Goal: Task Accomplishment & Management: Complete application form

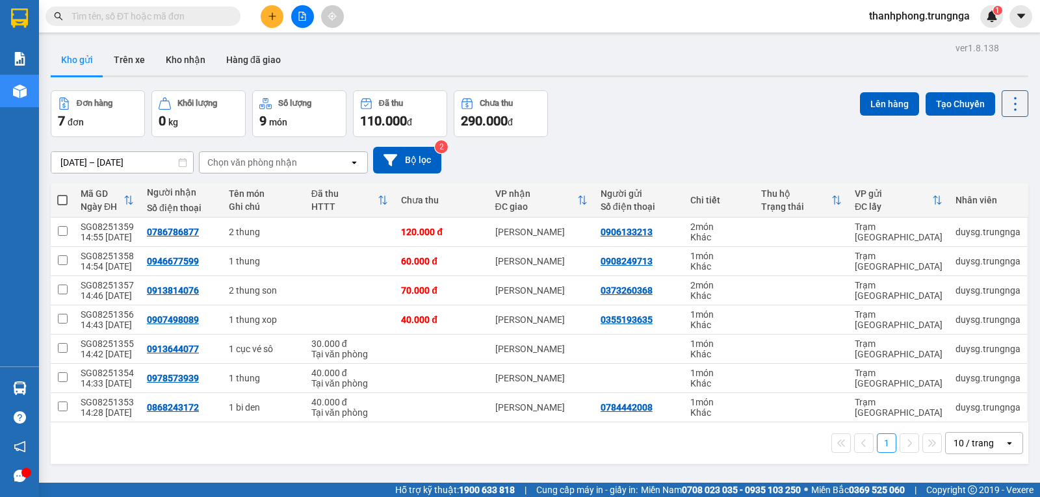
click at [276, 16] on icon "plus" at bounding box center [272, 16] width 9 height 9
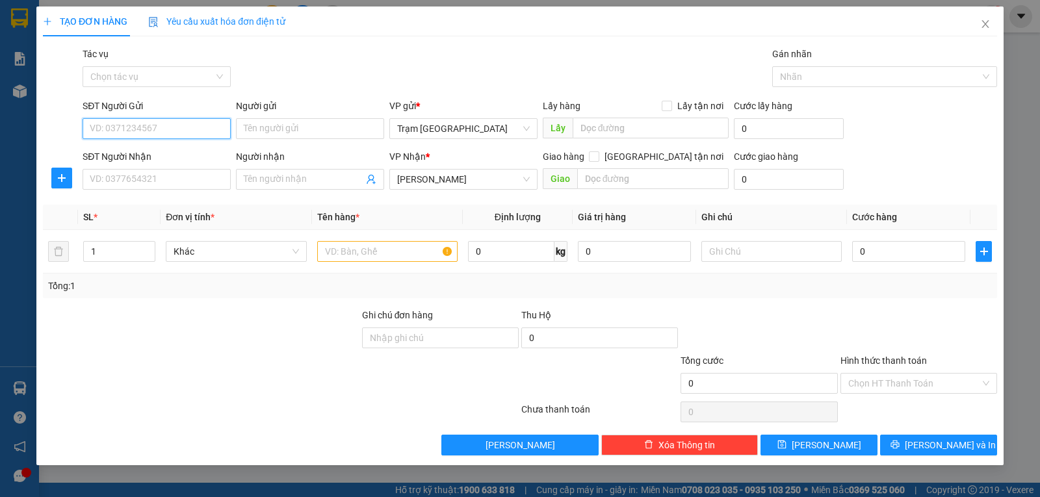
click at [139, 132] on input "SĐT Người Gửi" at bounding box center [157, 128] width 148 height 21
type input "0978044409"
click at [305, 133] on input "Người gửi" at bounding box center [310, 128] width 148 height 21
type input "Sơn"
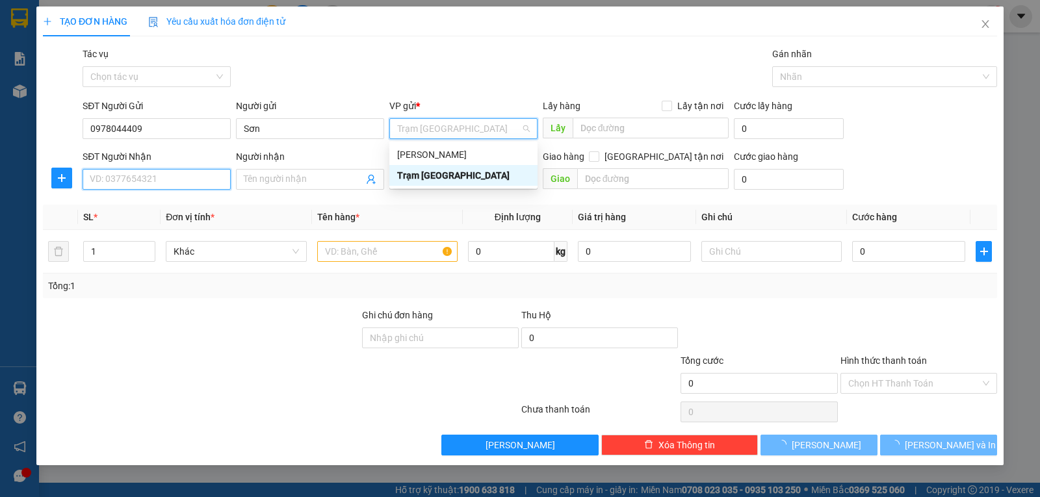
click at [157, 181] on input "SĐT Người Nhận" at bounding box center [157, 179] width 148 height 21
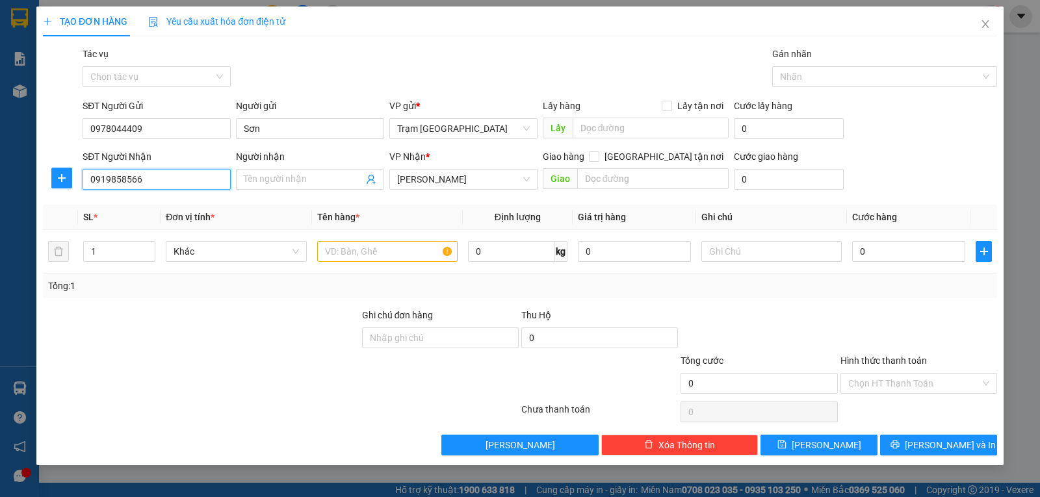
type input "0919858566"
type input "Mr. Hùng (Điện tử)"
click at [427, 252] on input "text" at bounding box center [387, 251] width 140 height 21
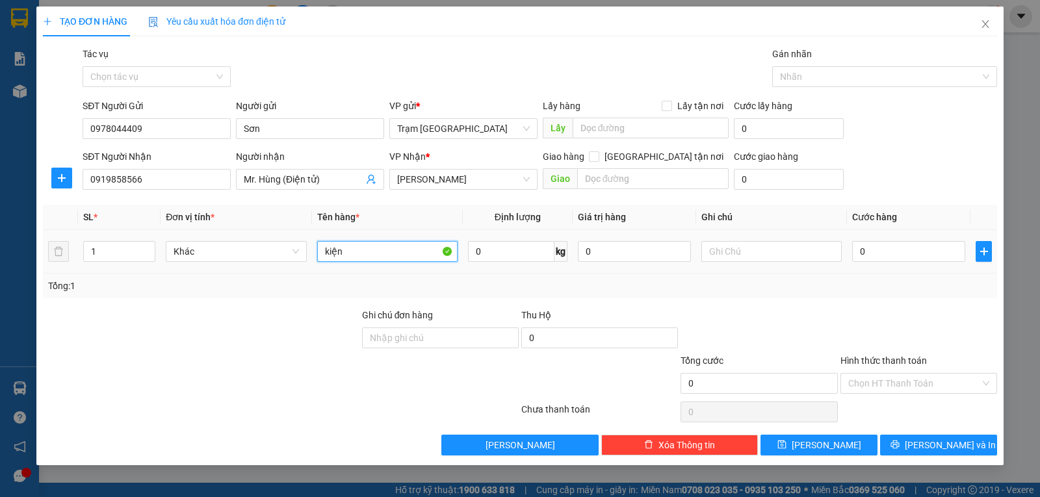
type input "kiện"
type input "5"
type input "004"
type input "4"
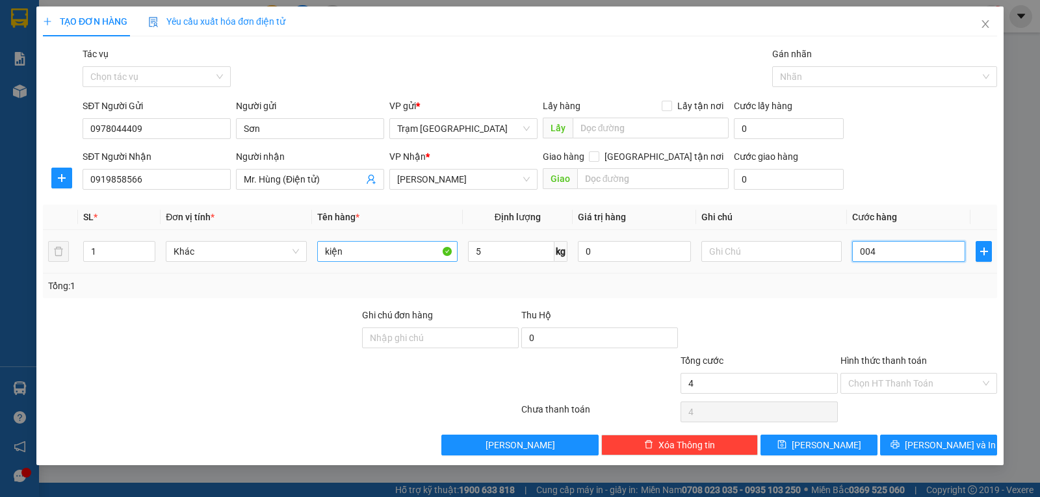
type input "0.040"
type input "40"
type input "40.000"
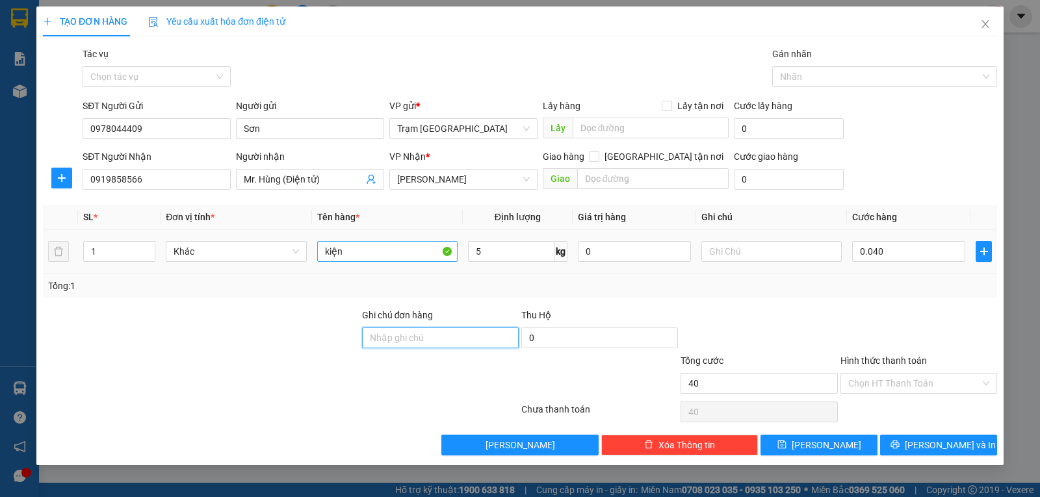
type input "40.000"
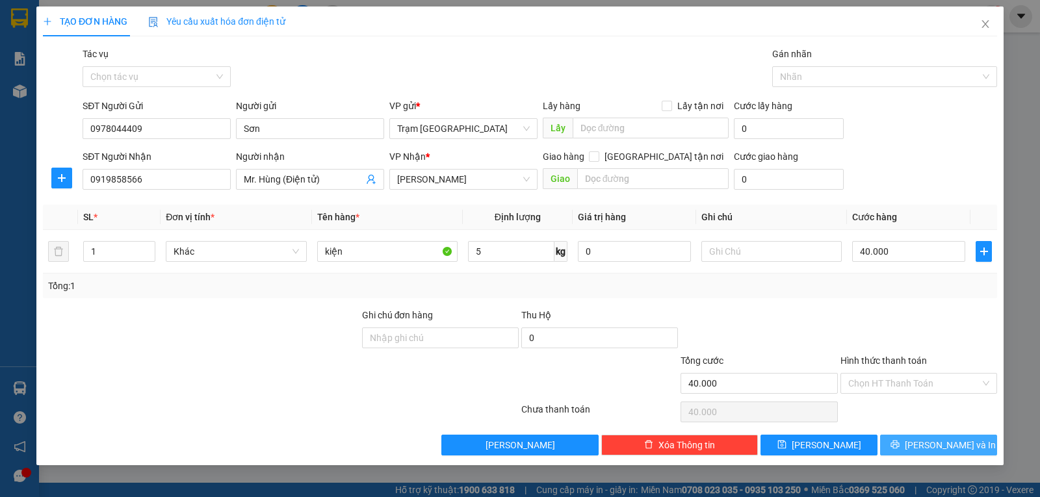
click at [928, 443] on span "[PERSON_NAME] và In" at bounding box center [950, 445] width 91 height 14
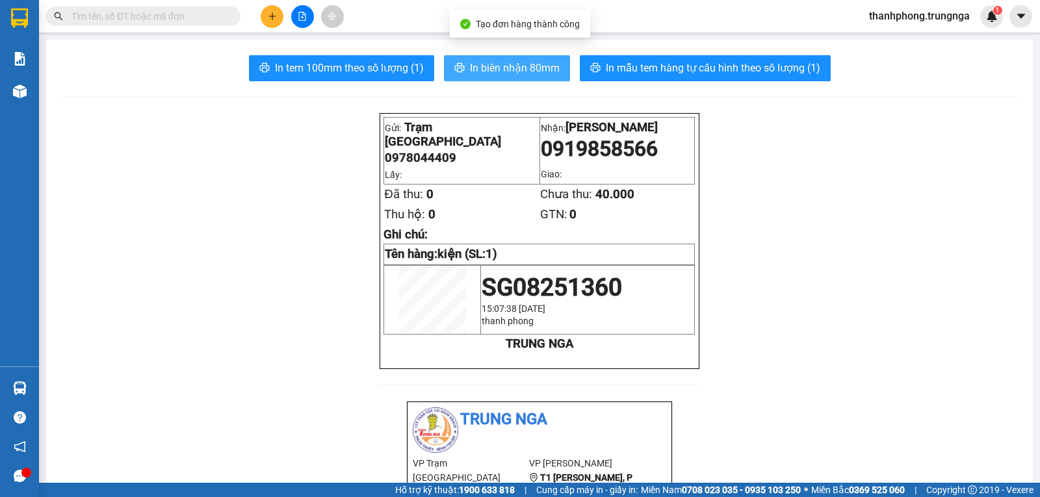
click at [485, 62] on span "In biên nhận 80mm" at bounding box center [515, 68] width 90 height 16
